Goal: Obtain resource: Download file/media

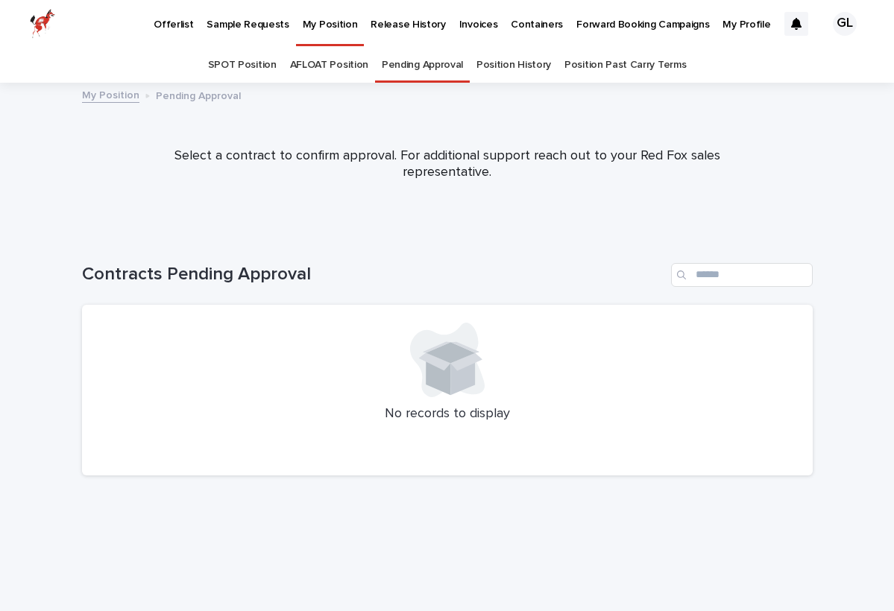
click at [415, 22] on p "Release History" at bounding box center [407, 15] width 75 height 31
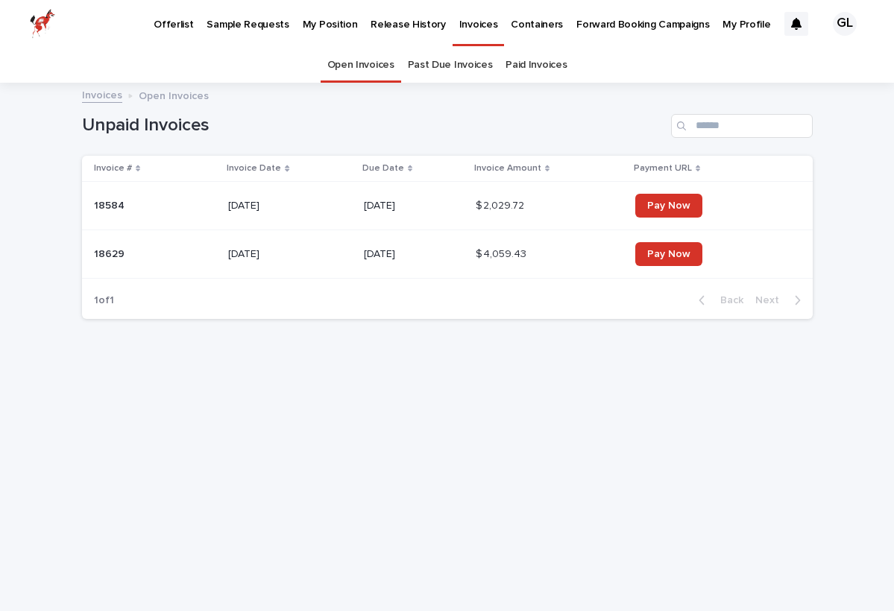
click at [110, 255] on p "18629" at bounding box center [111, 253] width 34 height 16
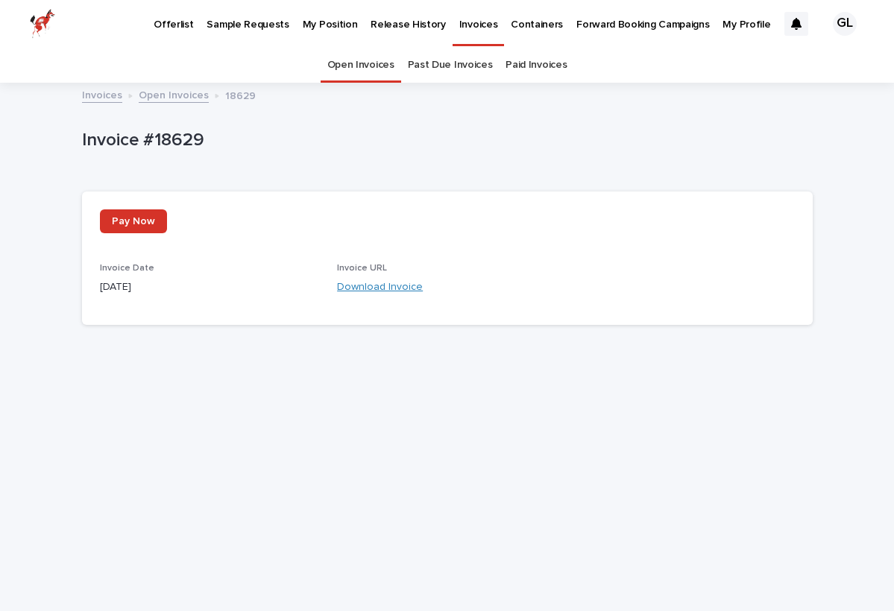
click at [361, 285] on link "Download Invoice" at bounding box center [380, 287] width 86 height 10
click at [382, 69] on link "Open Invoices" at bounding box center [360, 65] width 67 height 35
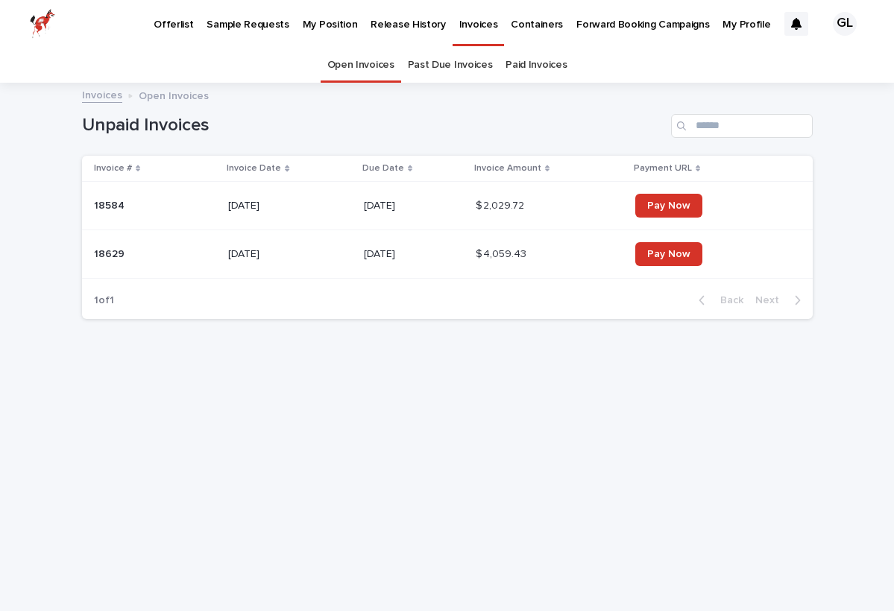
click at [112, 201] on p "18584" at bounding box center [111, 205] width 34 height 16
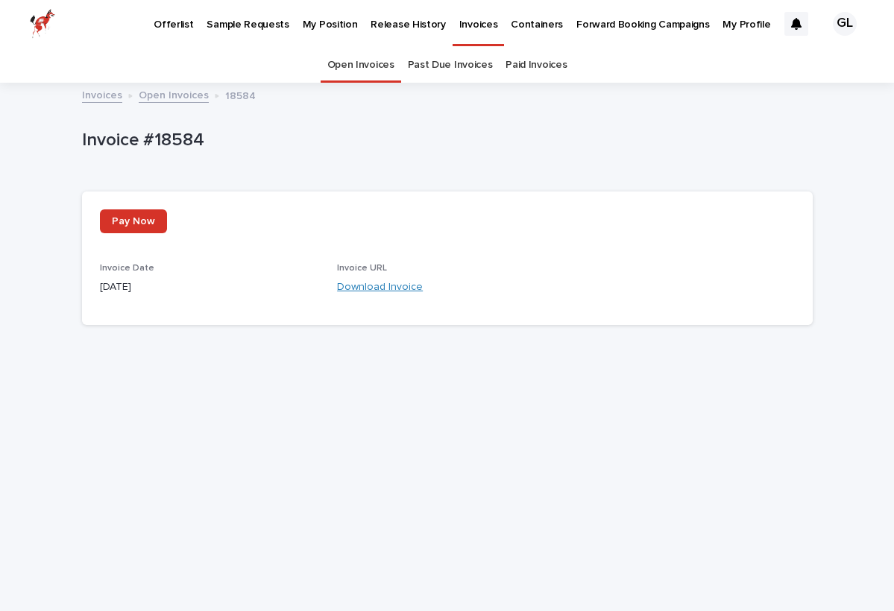
click at [373, 288] on link "Download Invoice" at bounding box center [380, 287] width 86 height 10
click at [522, 65] on link "Paid Invoices" at bounding box center [535, 65] width 61 height 35
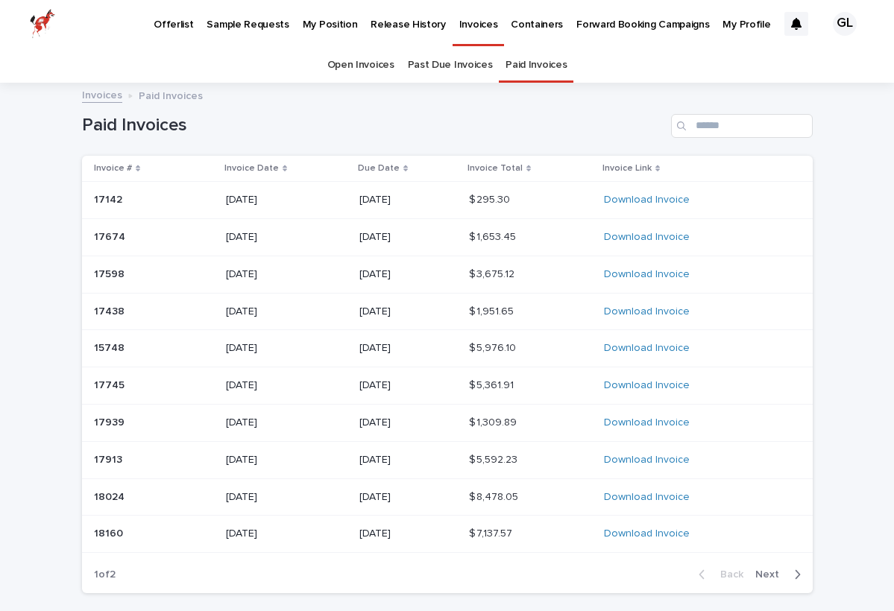
click at [430, 66] on link "Past Due Invoices" at bounding box center [450, 65] width 85 height 35
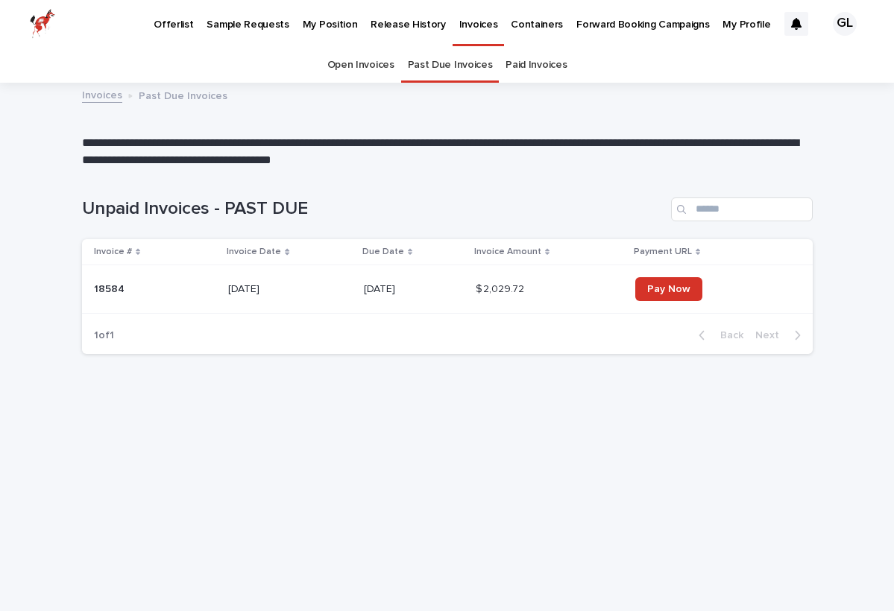
click at [552, 60] on link "Paid Invoices" at bounding box center [535, 65] width 61 height 35
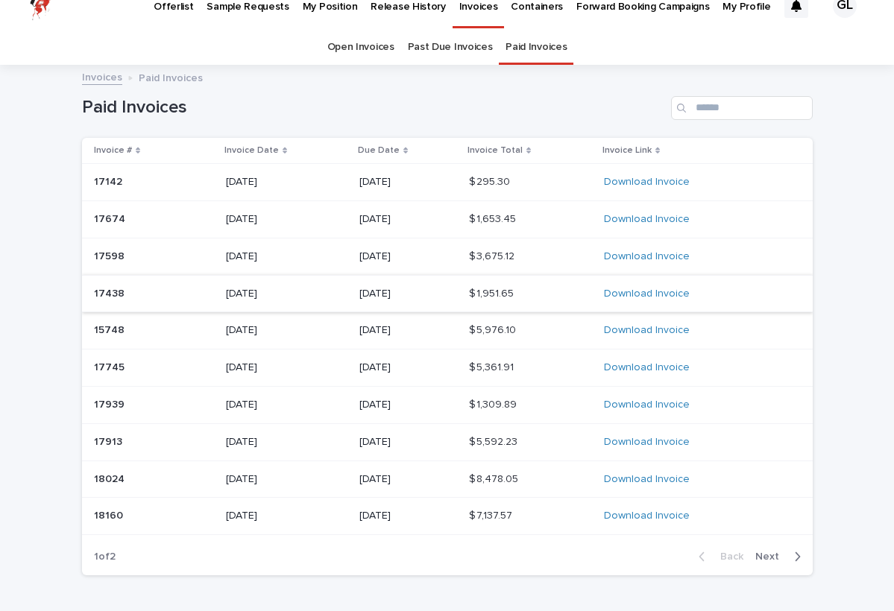
scroll to position [26, 0]
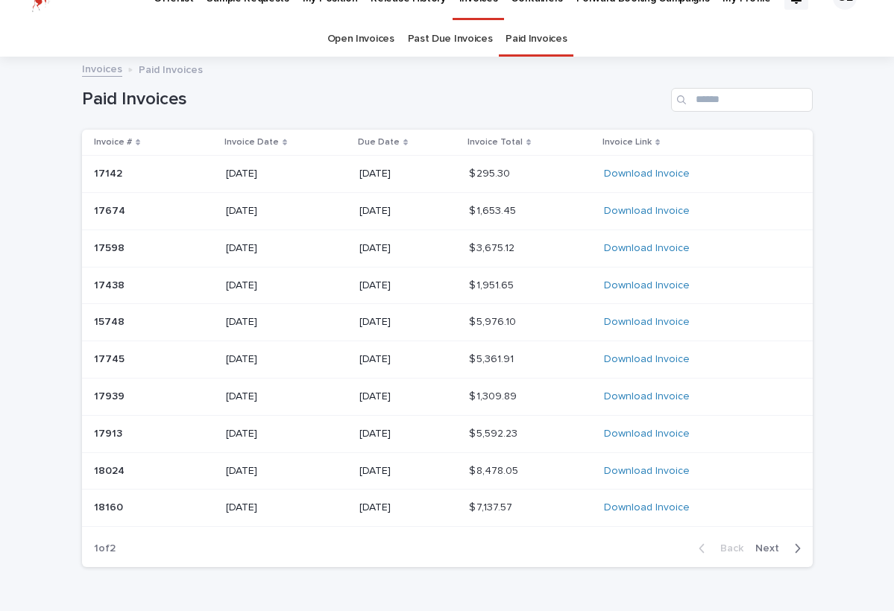
click at [763, 534] on div "Back Next" at bounding box center [750, 548] width 126 height 37
click at [791, 542] on div "button" at bounding box center [794, 548] width 13 height 13
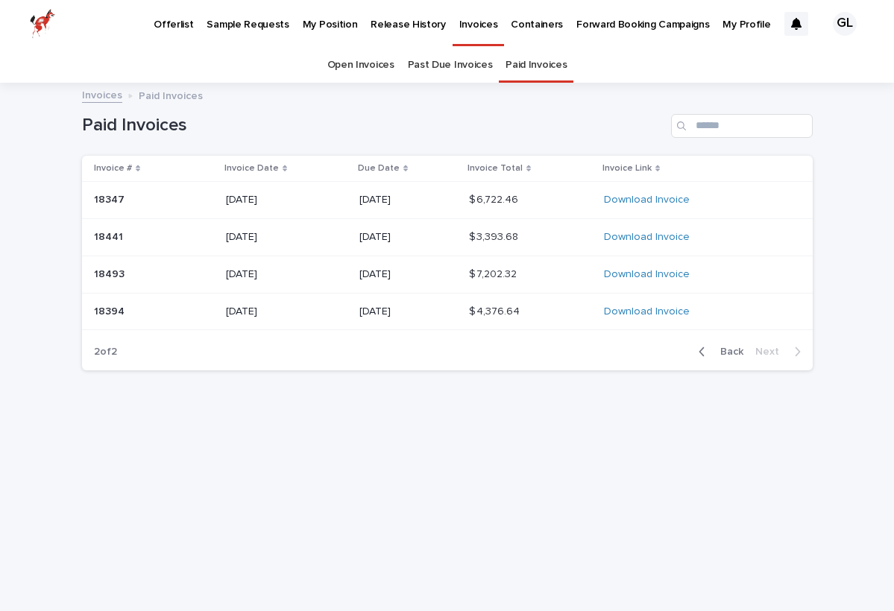
click at [716, 348] on span "Back" at bounding box center [727, 352] width 32 height 10
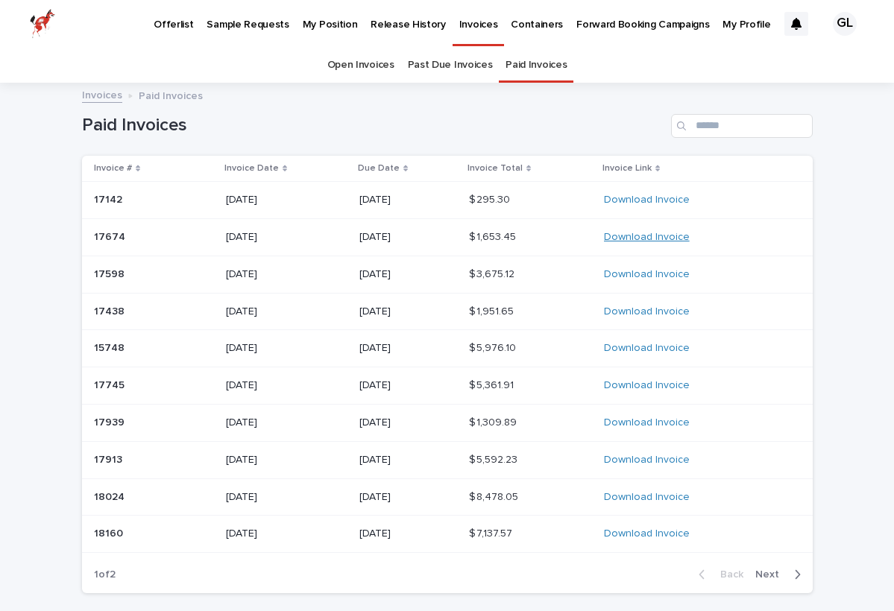
click at [636, 237] on link "Download Invoice" at bounding box center [647, 237] width 86 height 10
click at [117, 269] on p "17598" at bounding box center [111, 273] width 34 height 16
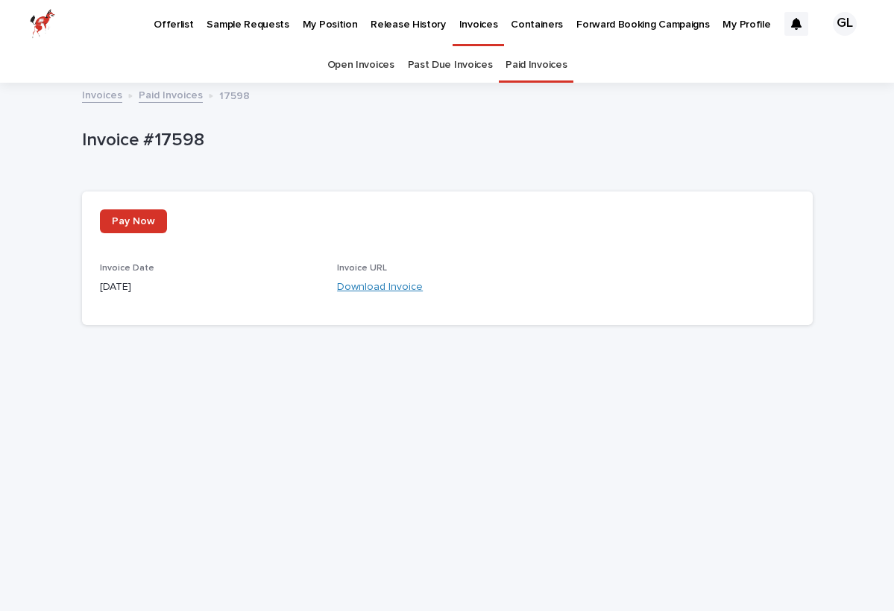
click at [406, 289] on link "Download Invoice" at bounding box center [380, 287] width 86 height 10
click at [527, 72] on link "Paid Invoices" at bounding box center [535, 65] width 61 height 35
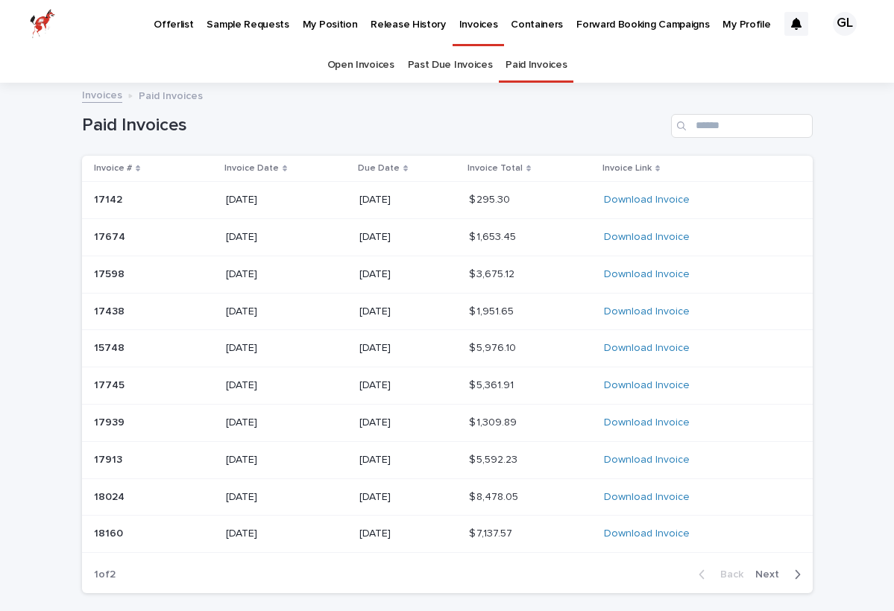
click at [118, 343] on p "15748" at bounding box center [111, 347] width 34 height 16
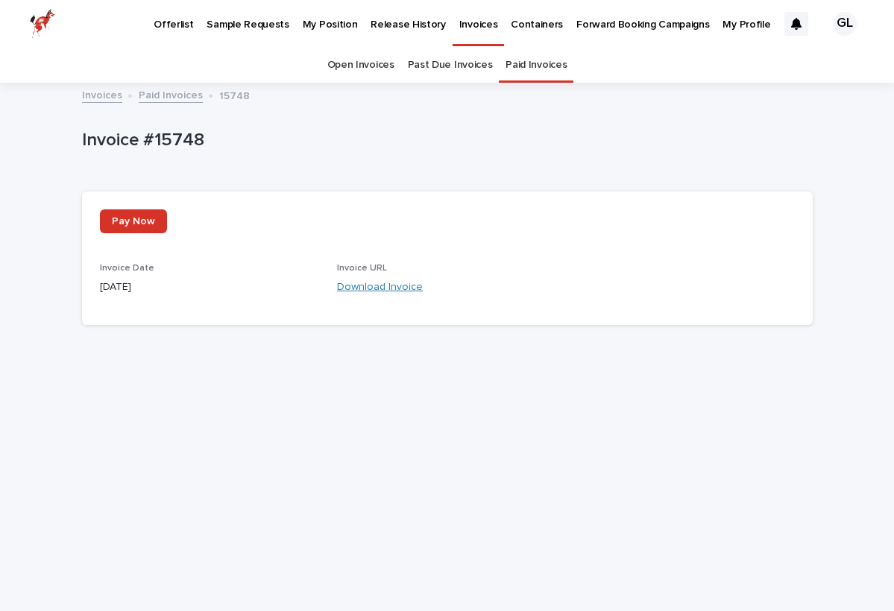
click at [376, 287] on link "Download Invoice" at bounding box center [380, 287] width 86 height 10
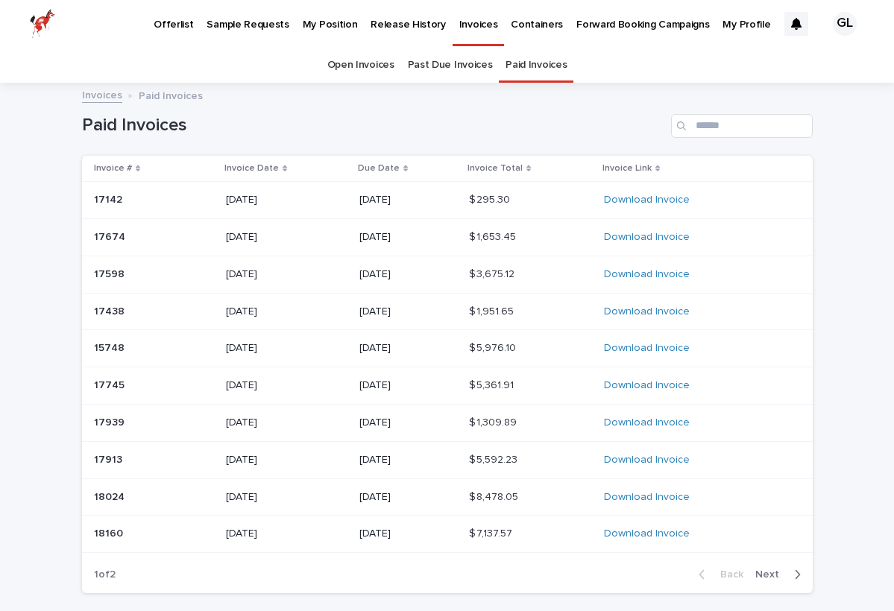
scroll to position [48, 0]
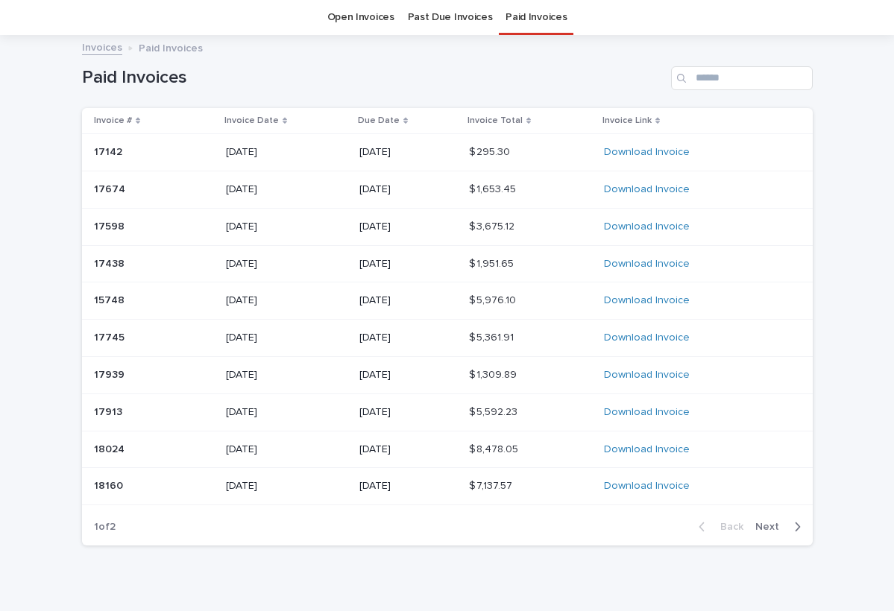
click at [116, 338] on p "17745" at bounding box center [111, 337] width 34 height 16
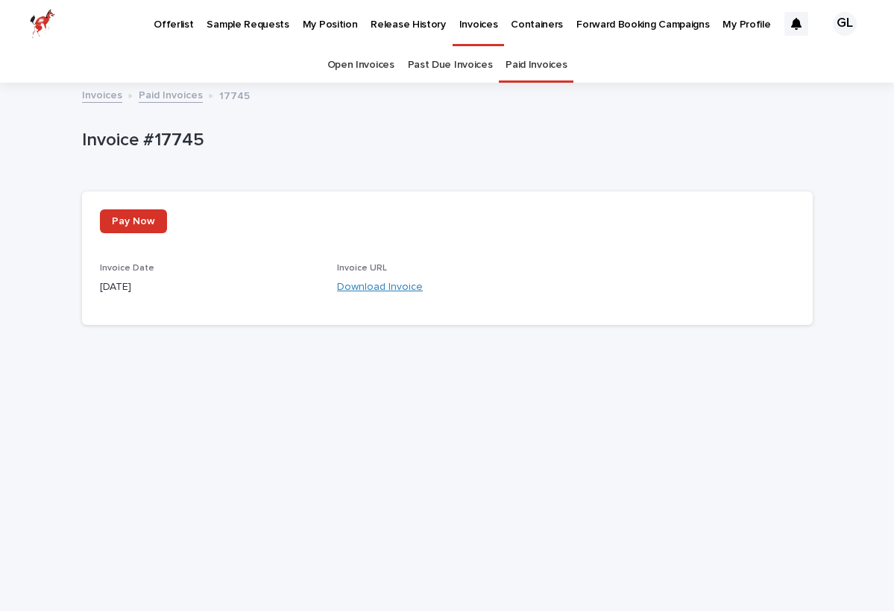
click at [358, 282] on link "Download Invoice" at bounding box center [380, 287] width 86 height 10
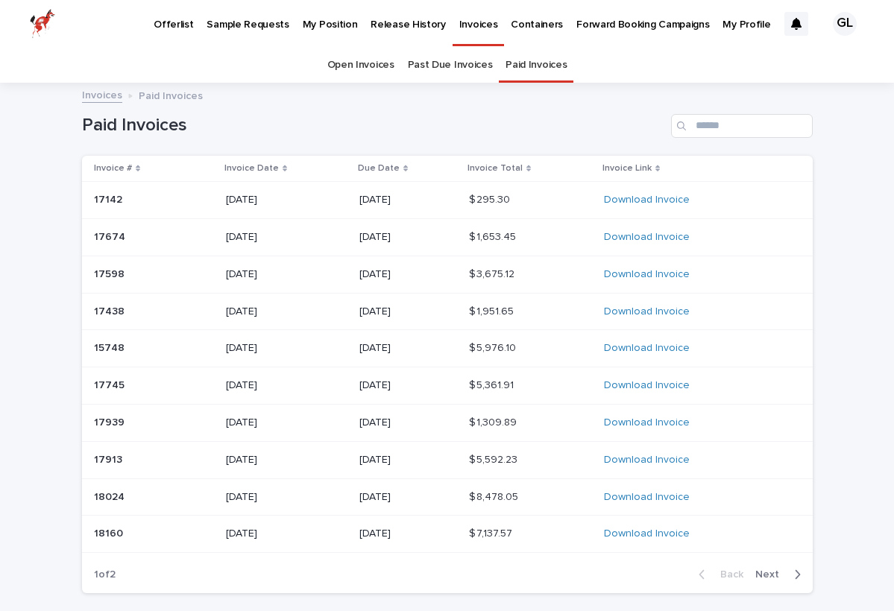
scroll to position [48, 0]
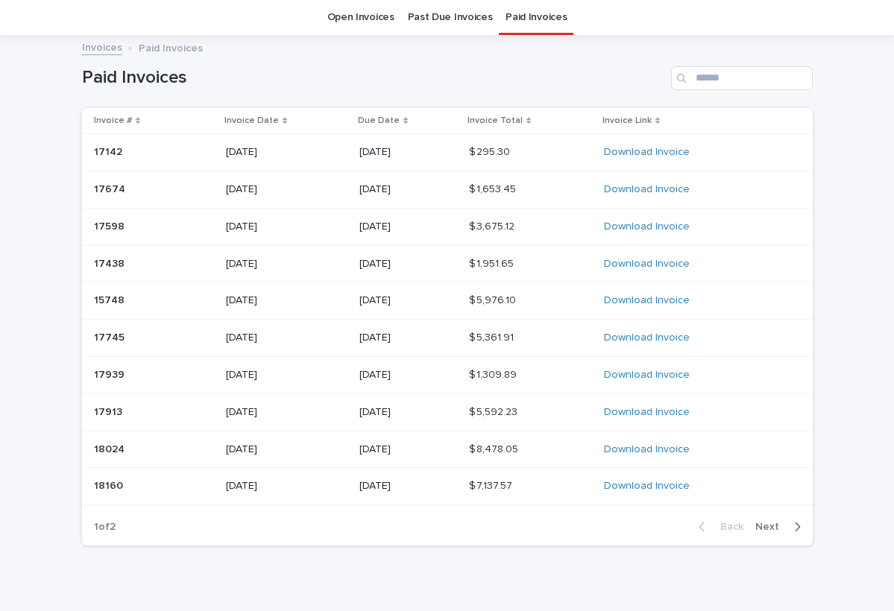
click at [116, 372] on p "17939" at bounding box center [111, 374] width 34 height 16
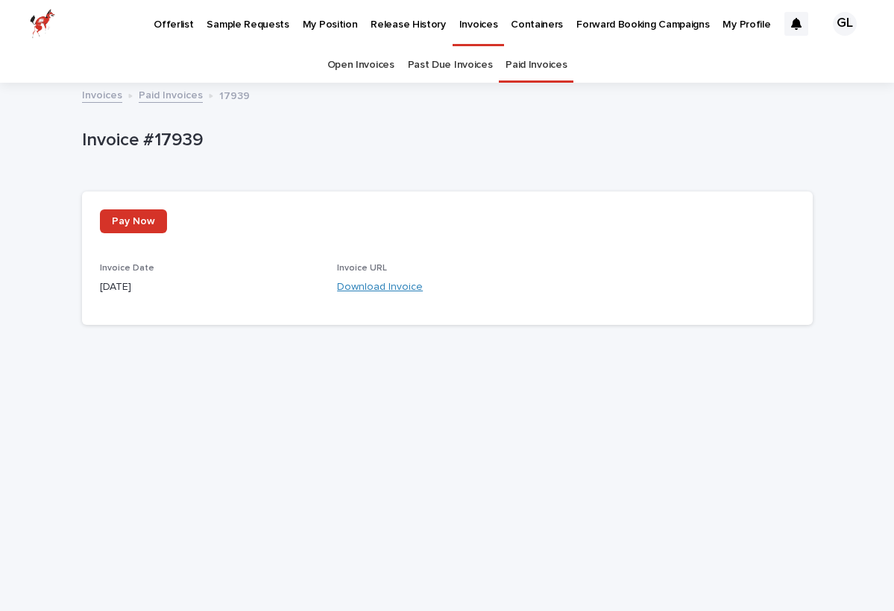
click at [356, 287] on link "Download Invoice" at bounding box center [380, 287] width 86 height 10
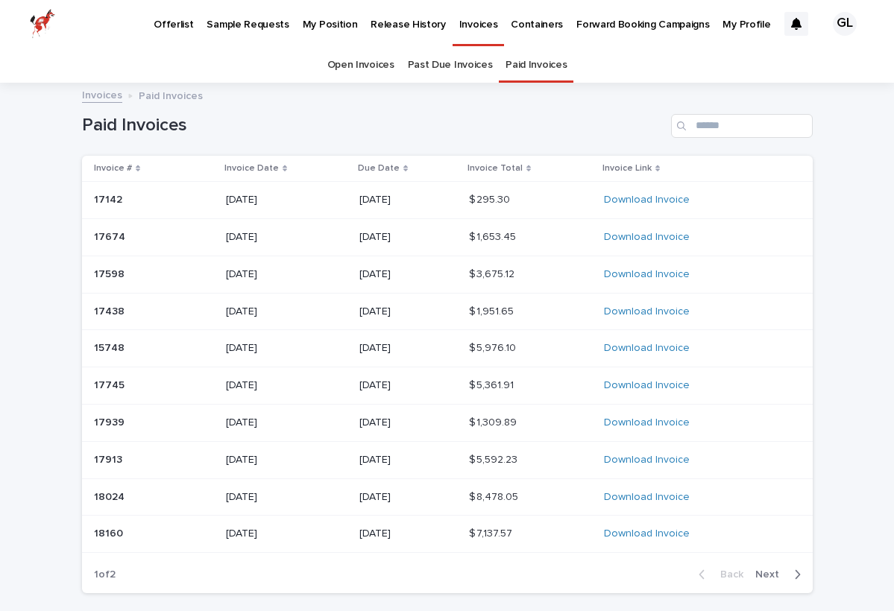
scroll to position [48, 0]
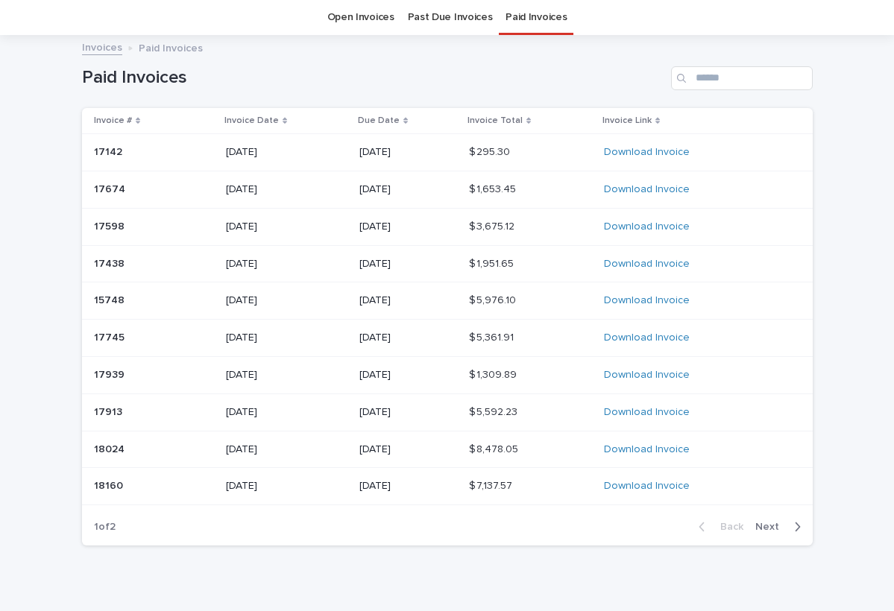
click at [114, 441] on p "18024" at bounding box center [111, 449] width 34 height 16
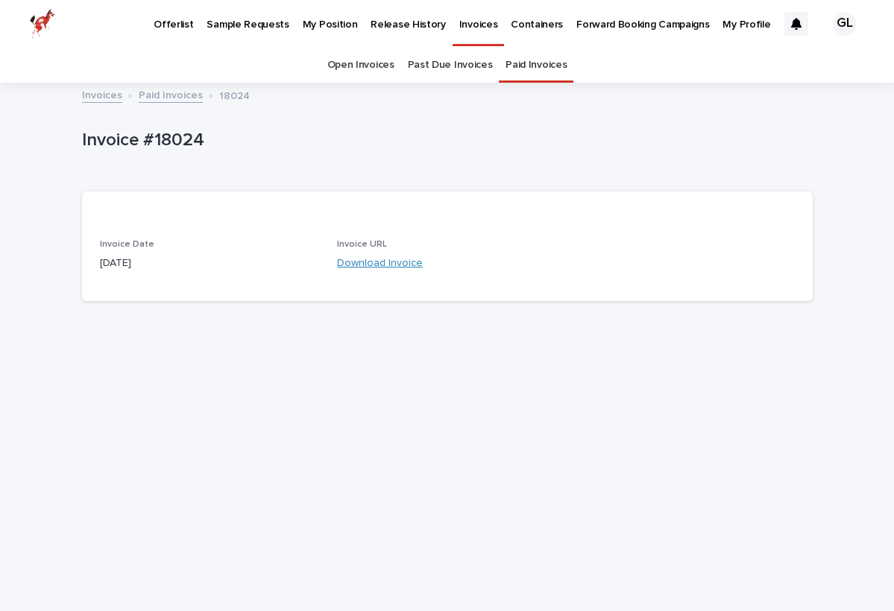
click at [357, 265] on link "Download Invoice" at bounding box center [380, 263] width 86 height 10
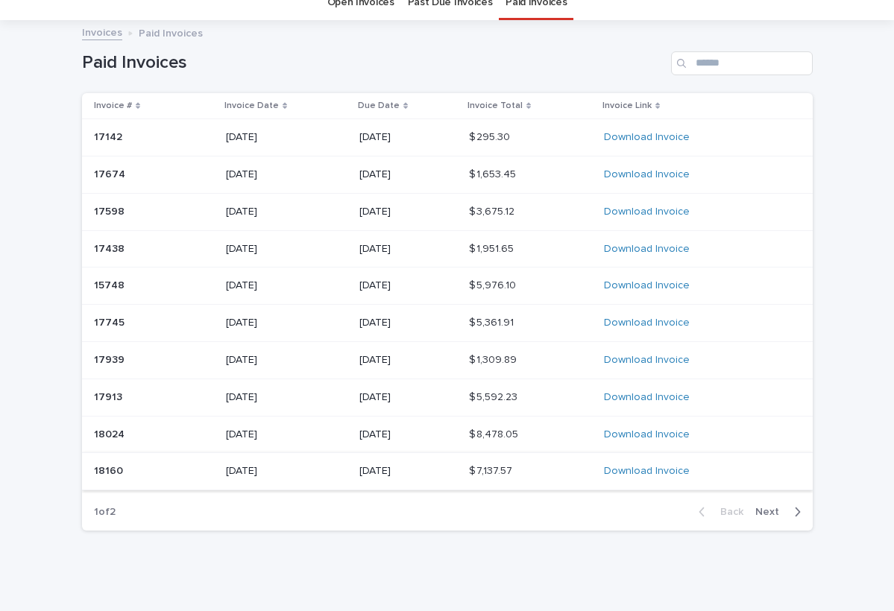
scroll to position [62, 0]
click at [113, 463] on p "18160" at bounding box center [110, 471] width 32 height 16
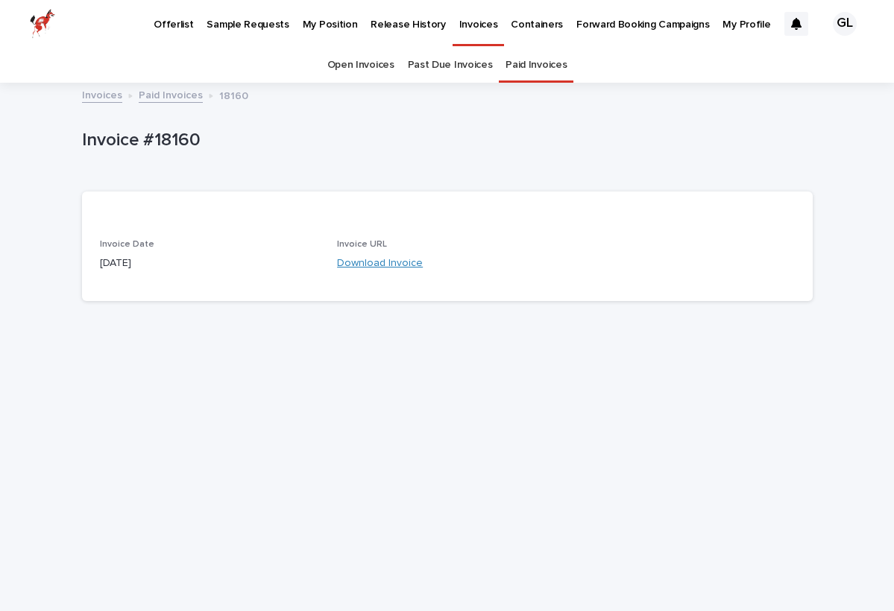
click at [393, 263] on link "Download Invoice" at bounding box center [380, 263] width 86 height 10
click at [369, 267] on link "Download Invoice" at bounding box center [380, 263] width 86 height 10
click at [182, 96] on link "Paid Invoices" at bounding box center [171, 94] width 64 height 17
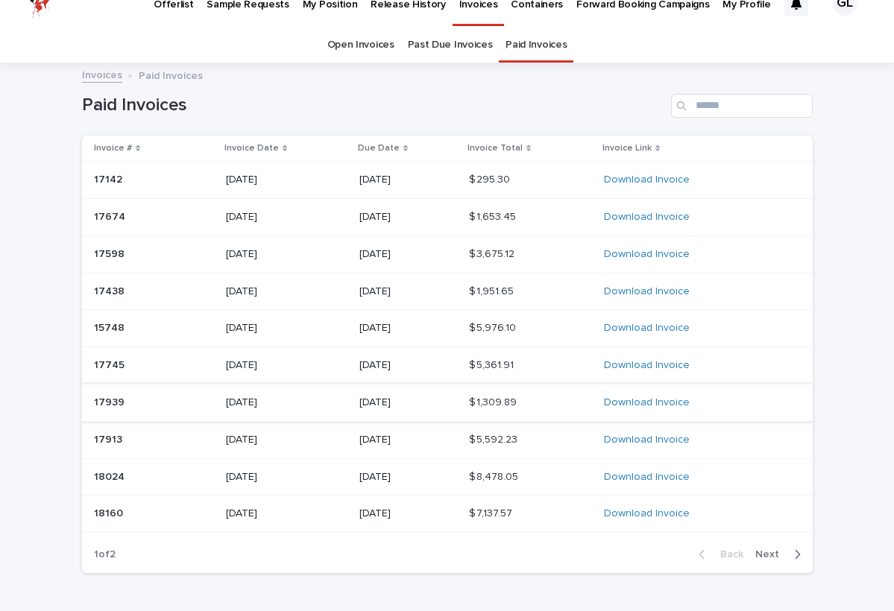
scroll to position [24, 0]
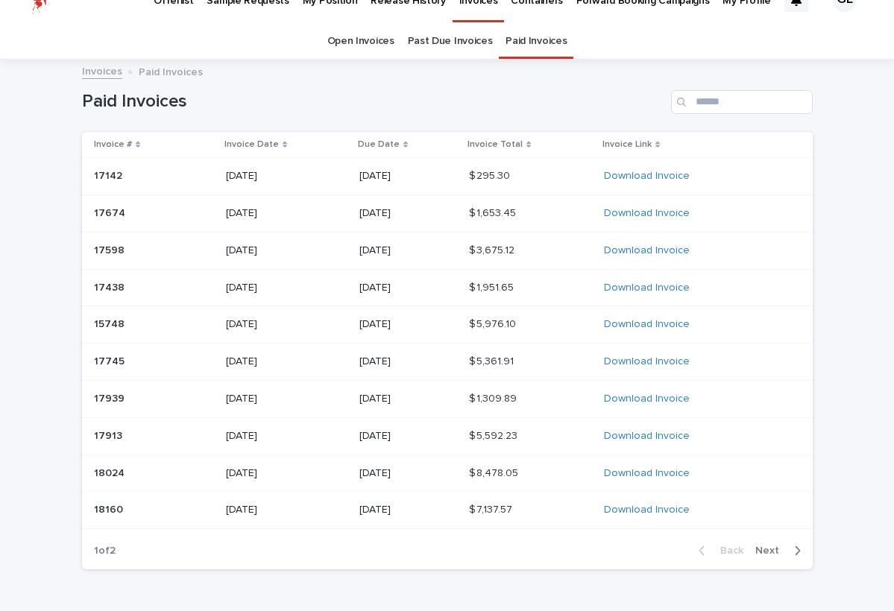
click at [798, 547] on icon "button" at bounding box center [797, 550] width 7 height 13
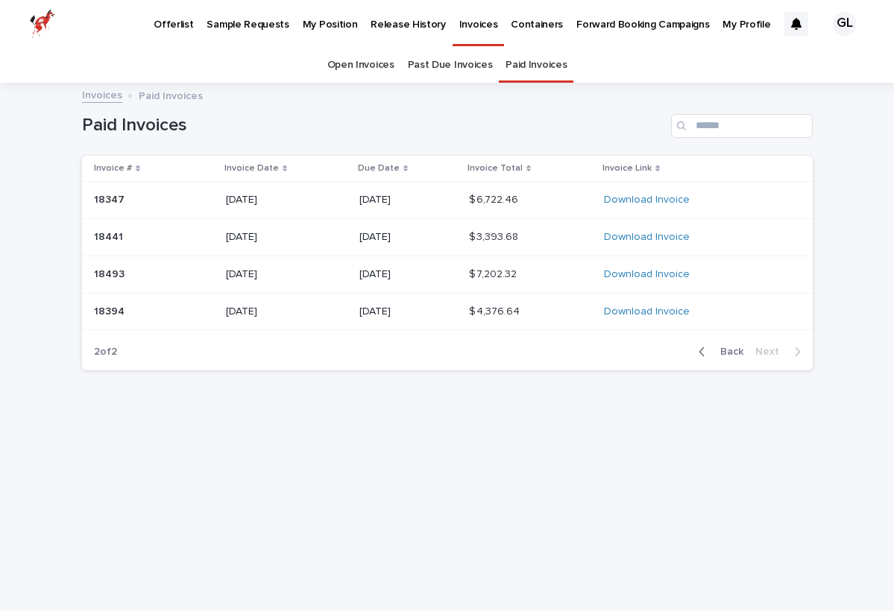
click at [116, 198] on p "18347" at bounding box center [111, 199] width 34 height 16
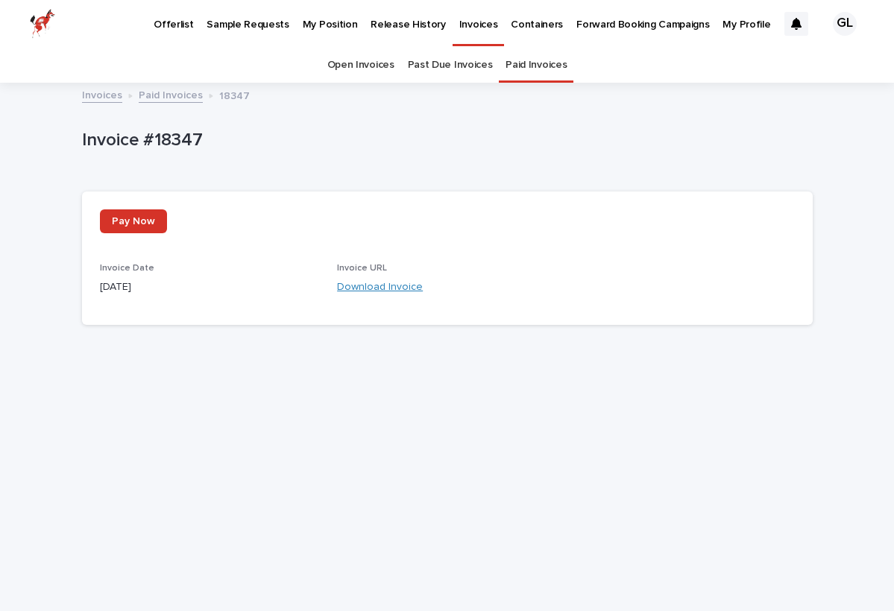
click at [368, 285] on link "Download Invoice" at bounding box center [380, 287] width 86 height 10
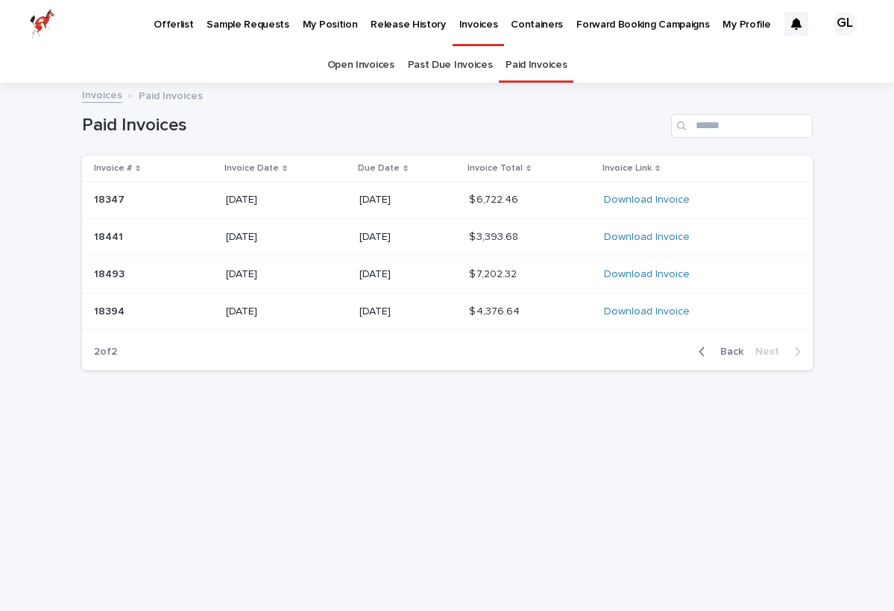
click at [110, 236] on p "18441" at bounding box center [110, 236] width 32 height 16
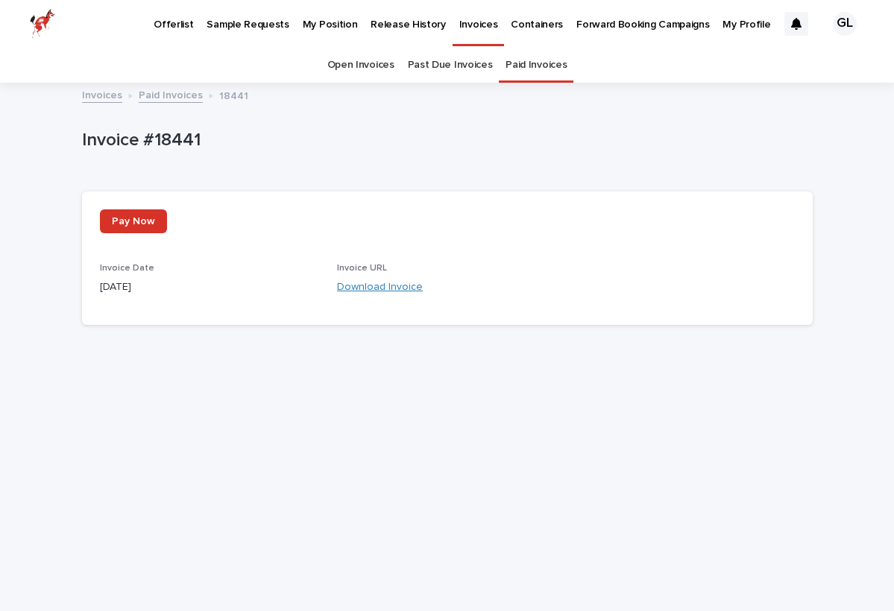
click at [365, 286] on link "Download Invoice" at bounding box center [380, 287] width 86 height 10
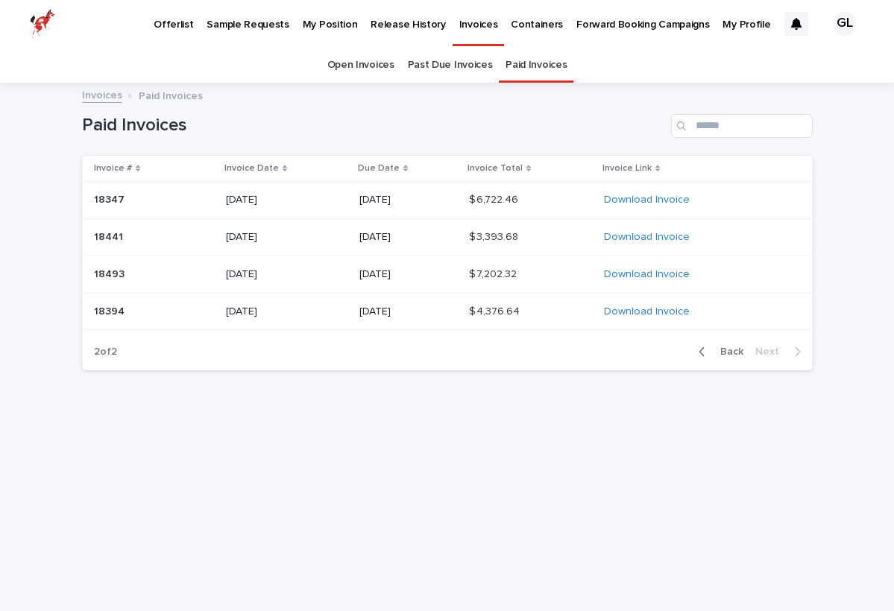
click at [117, 271] on p "18493" at bounding box center [111, 273] width 34 height 16
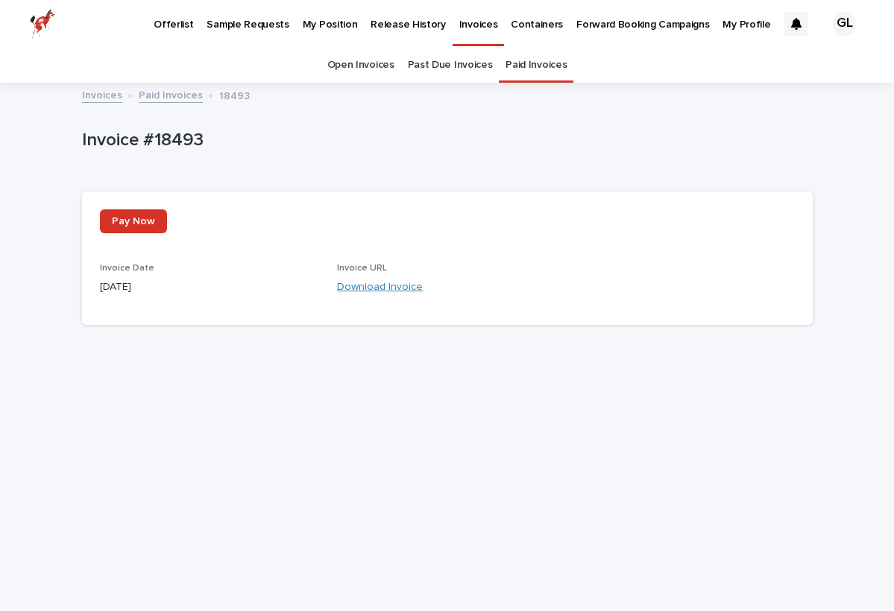
click at [391, 283] on link "Download Invoice" at bounding box center [380, 287] width 86 height 10
